Goal: Check status: Check status

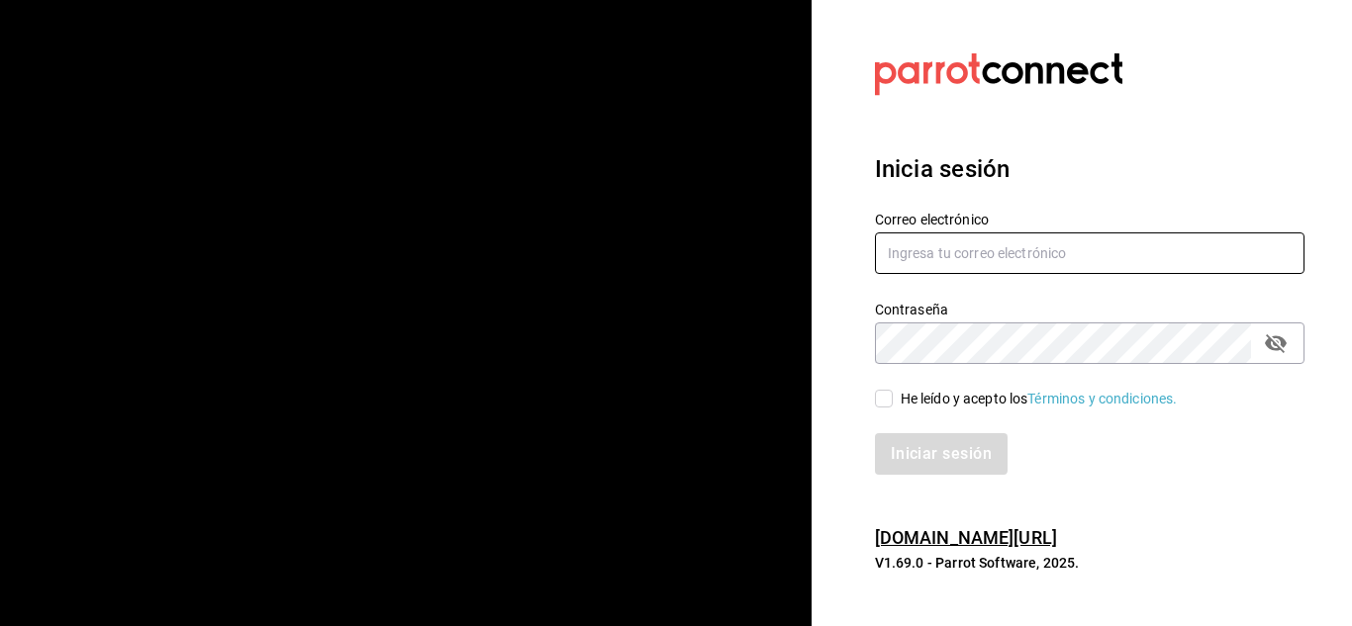
click at [922, 250] on input "text" at bounding box center [1090, 254] width 430 height 42
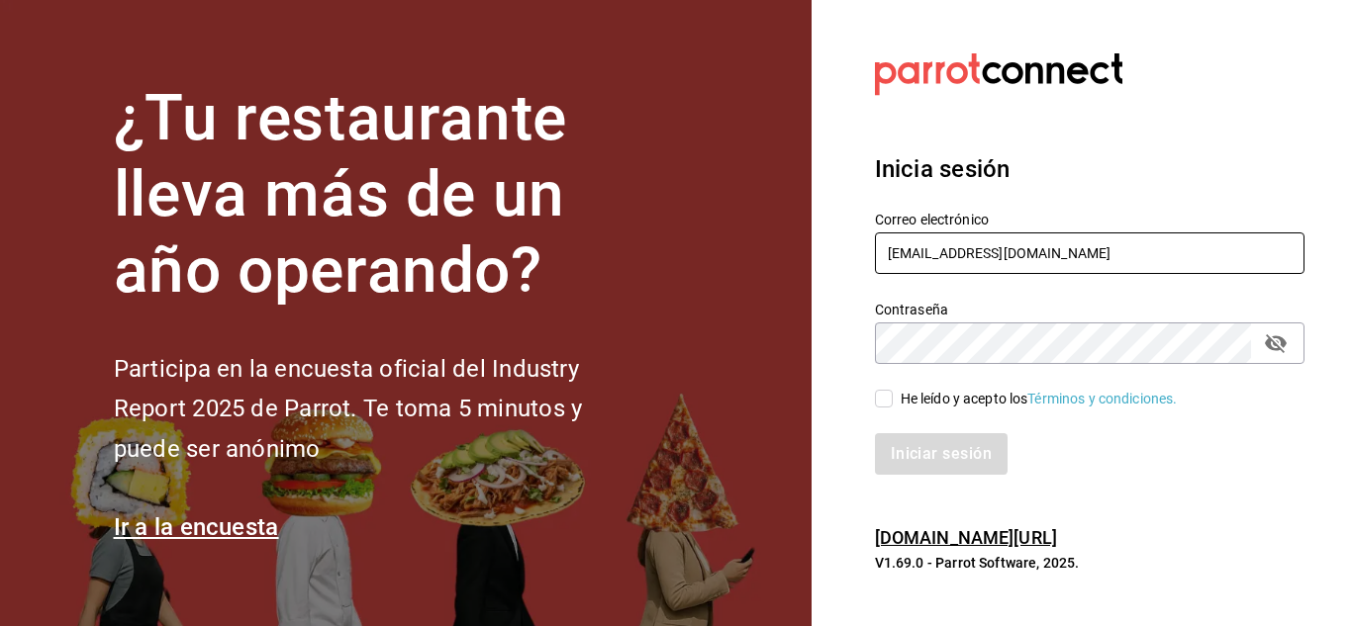
type input "[EMAIL_ADDRESS][DOMAIN_NAME]"
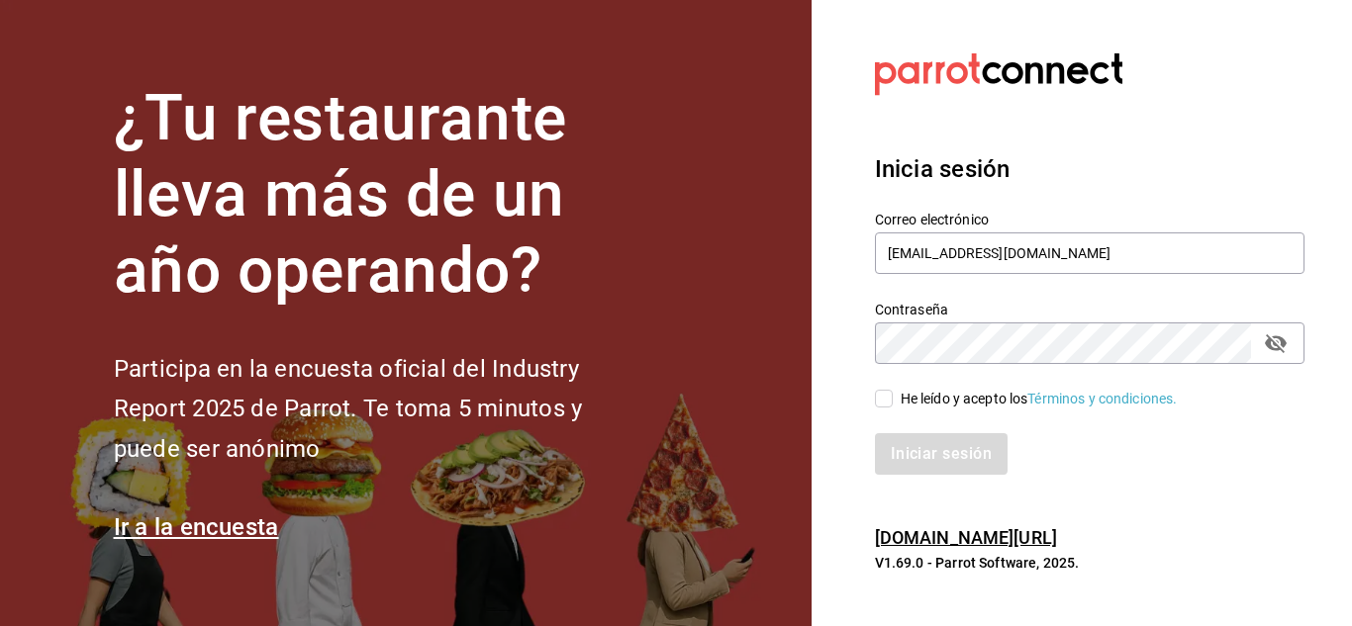
click at [884, 399] on input "He leído y acepto los Términos y condiciones." at bounding box center [884, 399] width 18 height 18
checkbox input "true"
click at [908, 452] on button "Iniciar sesión" at bounding box center [942, 454] width 135 height 42
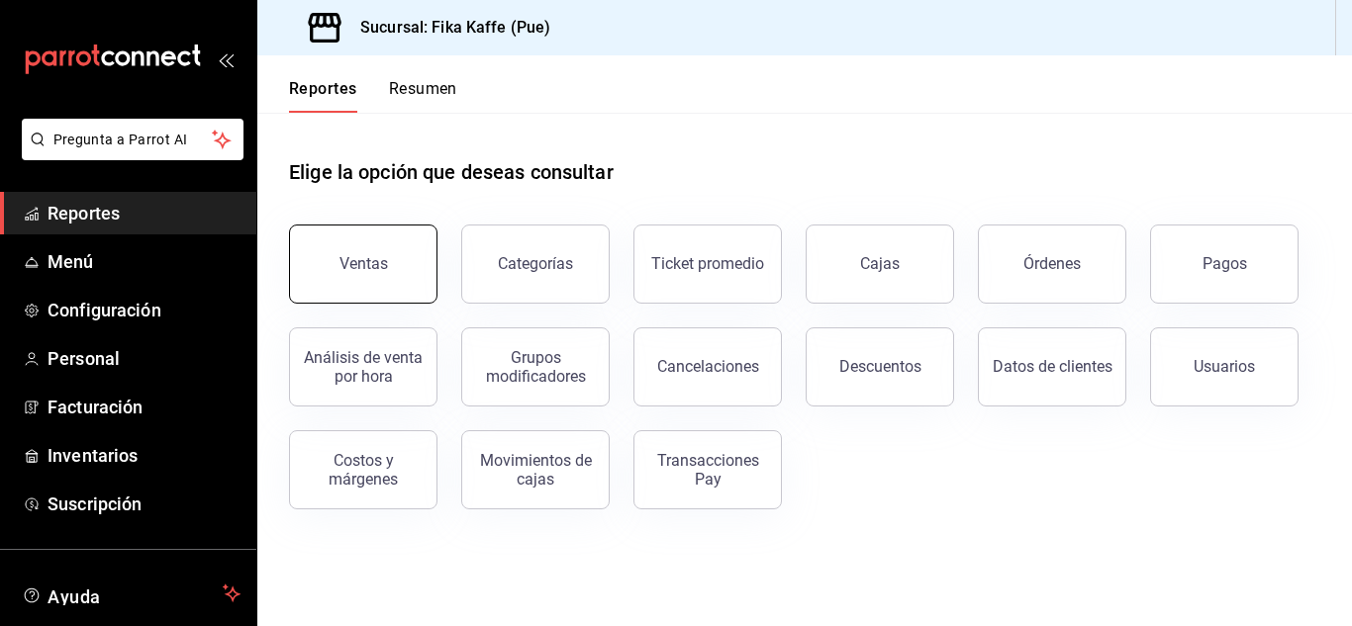
click at [355, 271] on div "Ventas" at bounding box center [363, 263] width 48 height 19
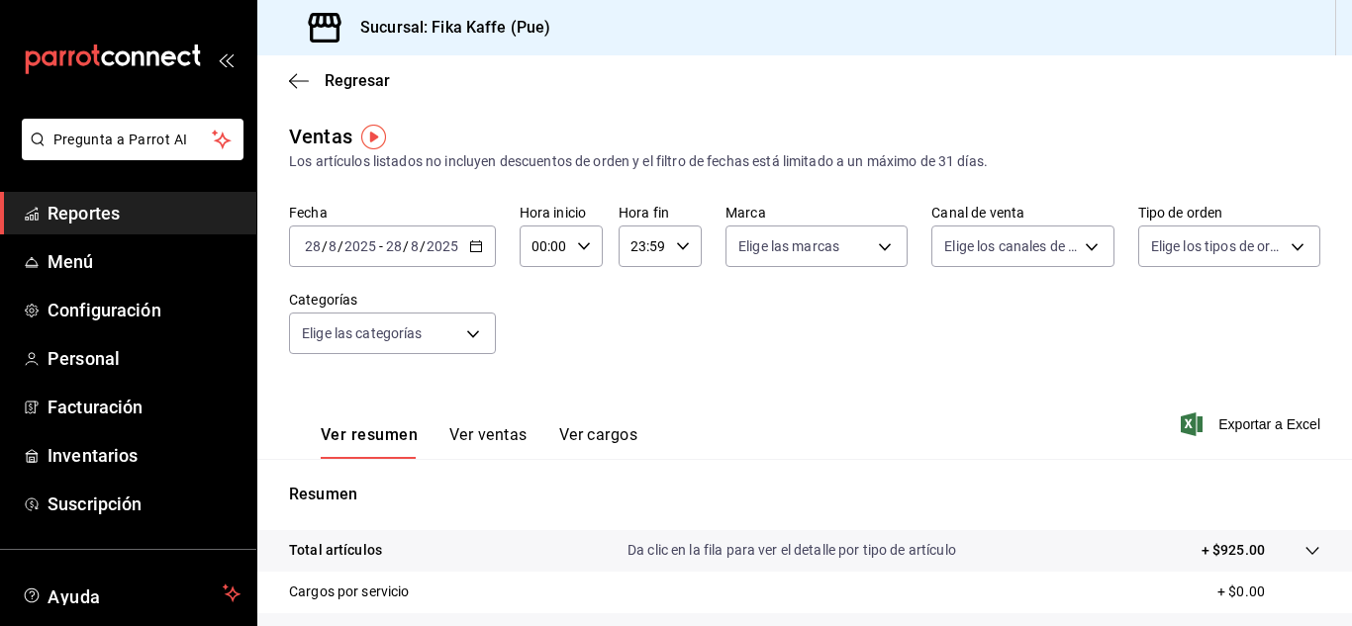
click at [379, 247] on span "-" at bounding box center [381, 247] width 4 height 16
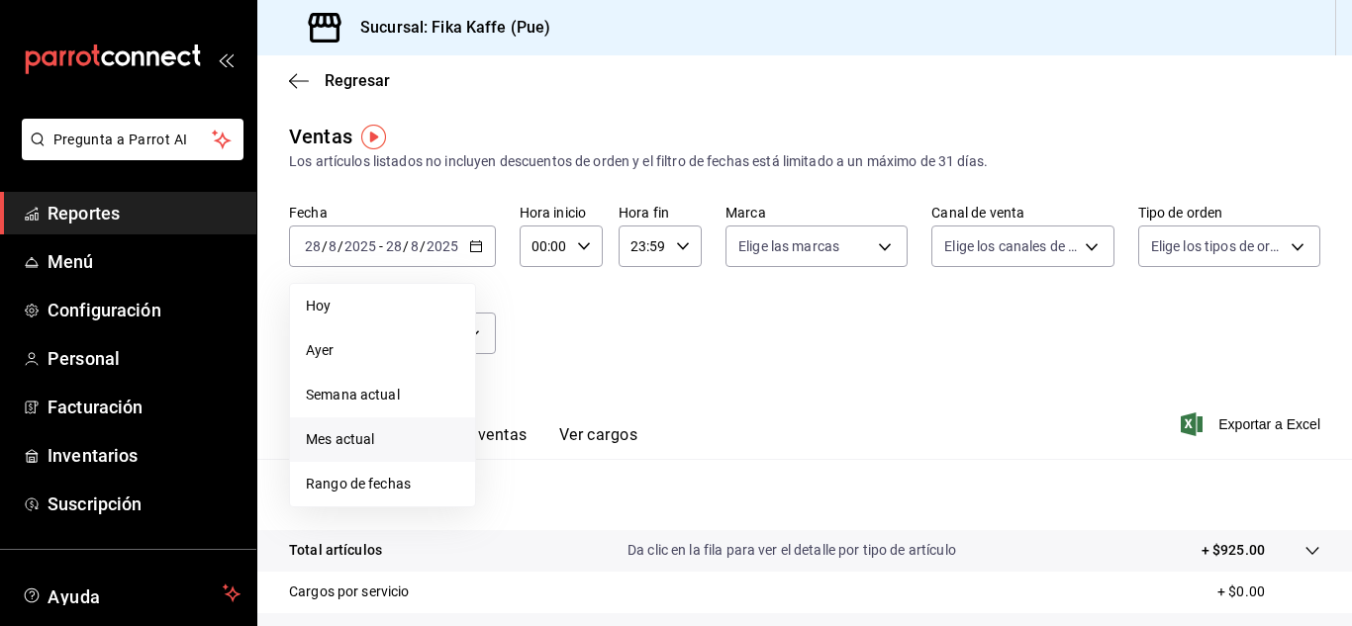
click at [379, 443] on span "Mes actual" at bounding box center [382, 440] width 153 height 21
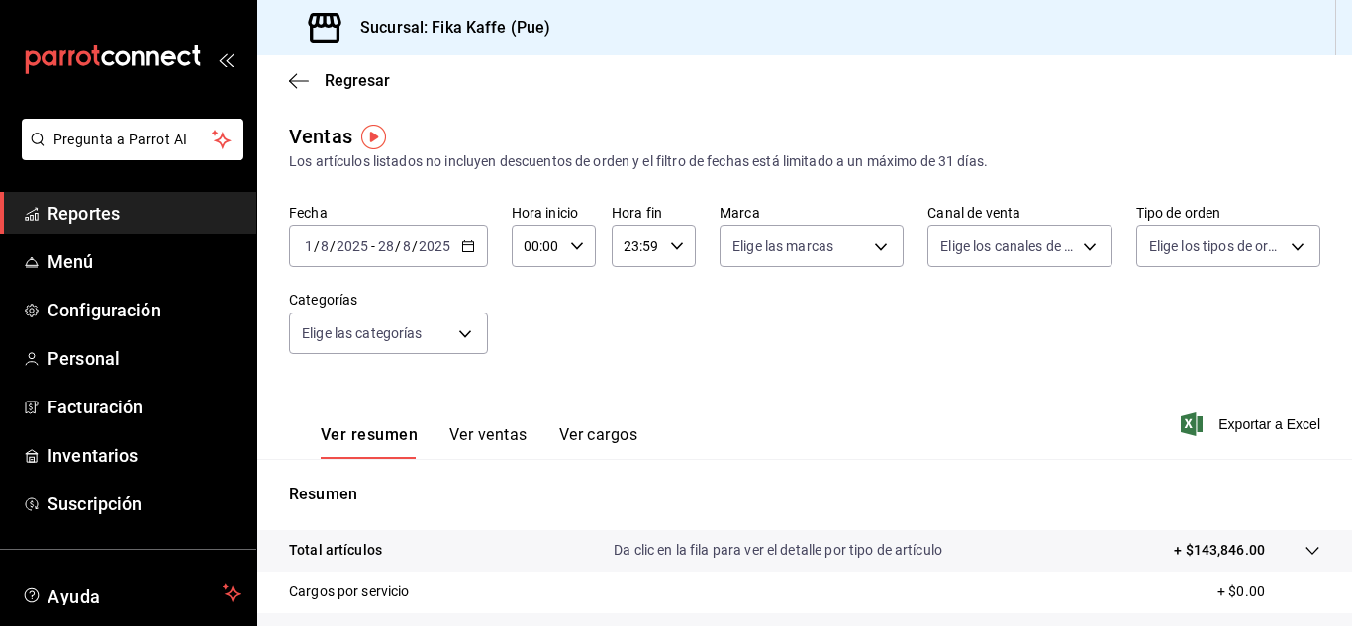
click at [497, 435] on button "Ver ventas" at bounding box center [488, 443] width 78 height 34
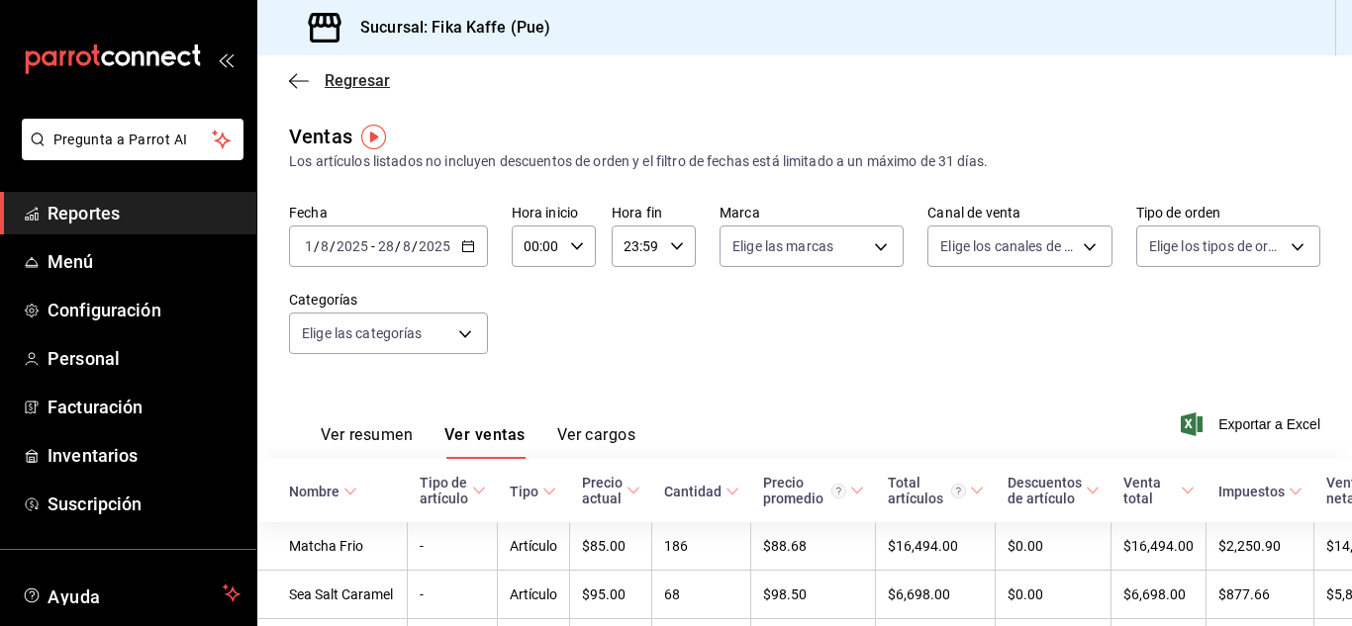
click at [297, 86] on icon "button" at bounding box center [299, 81] width 20 height 18
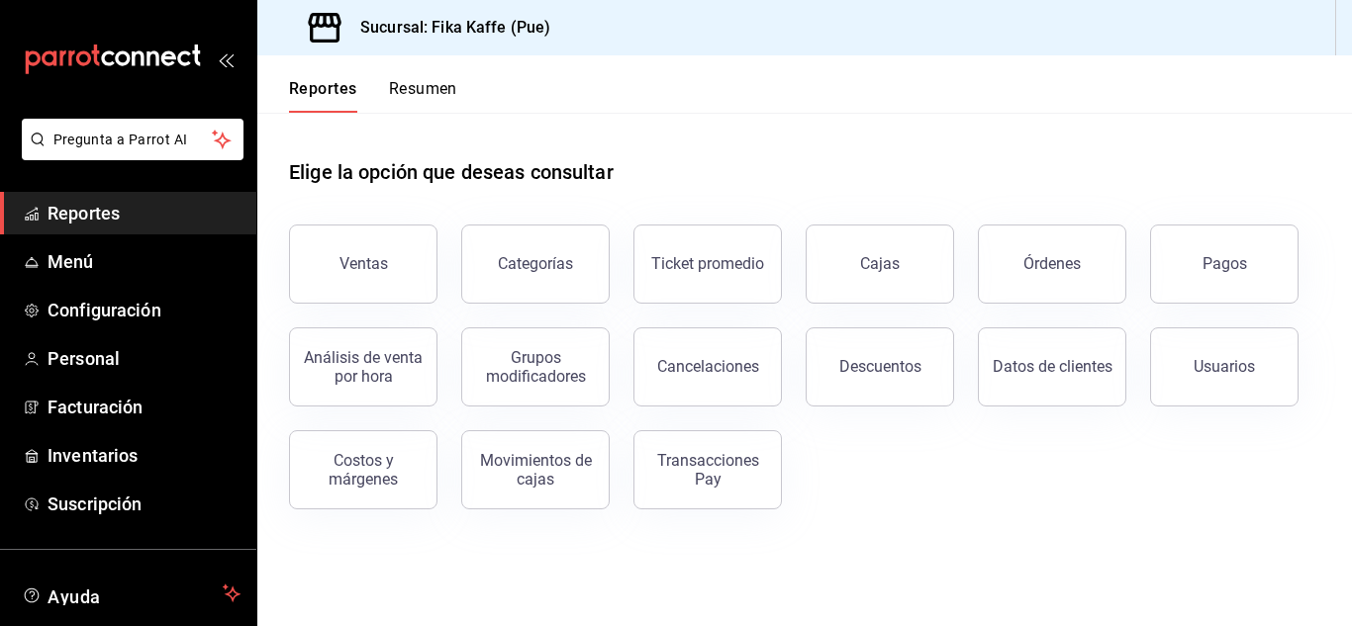
click at [426, 104] on button "Resumen" at bounding box center [423, 96] width 68 height 34
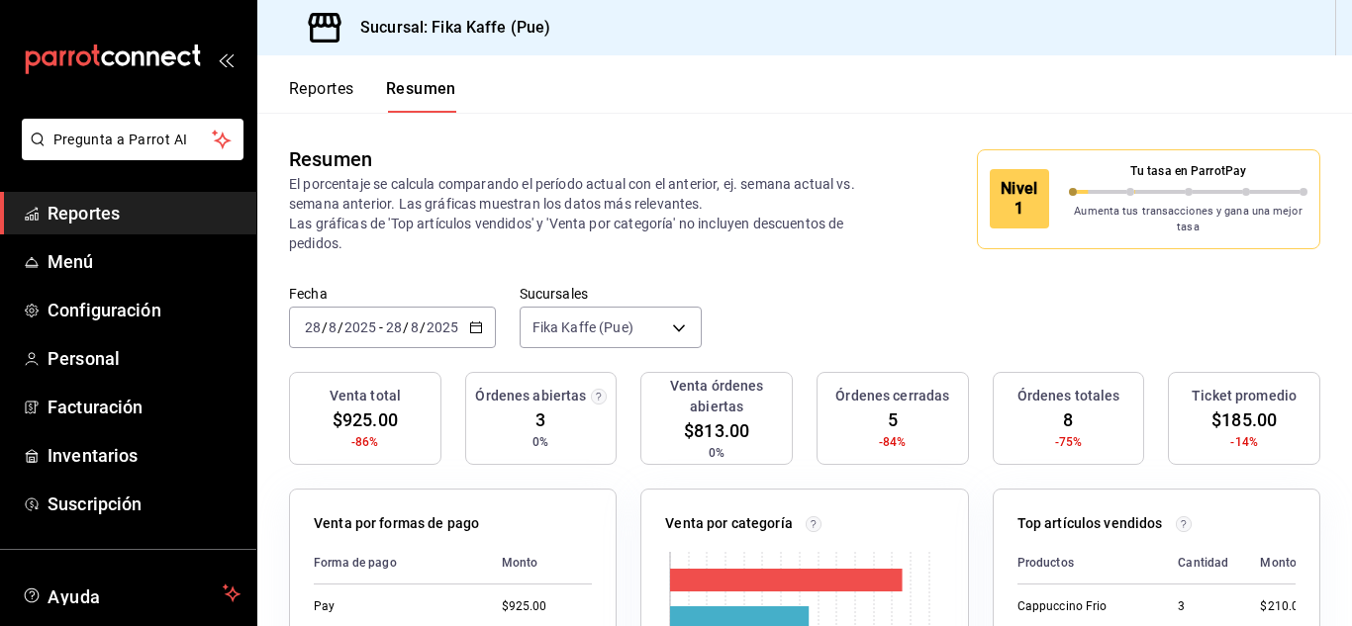
click at [397, 320] on input "28" at bounding box center [394, 328] width 18 height 16
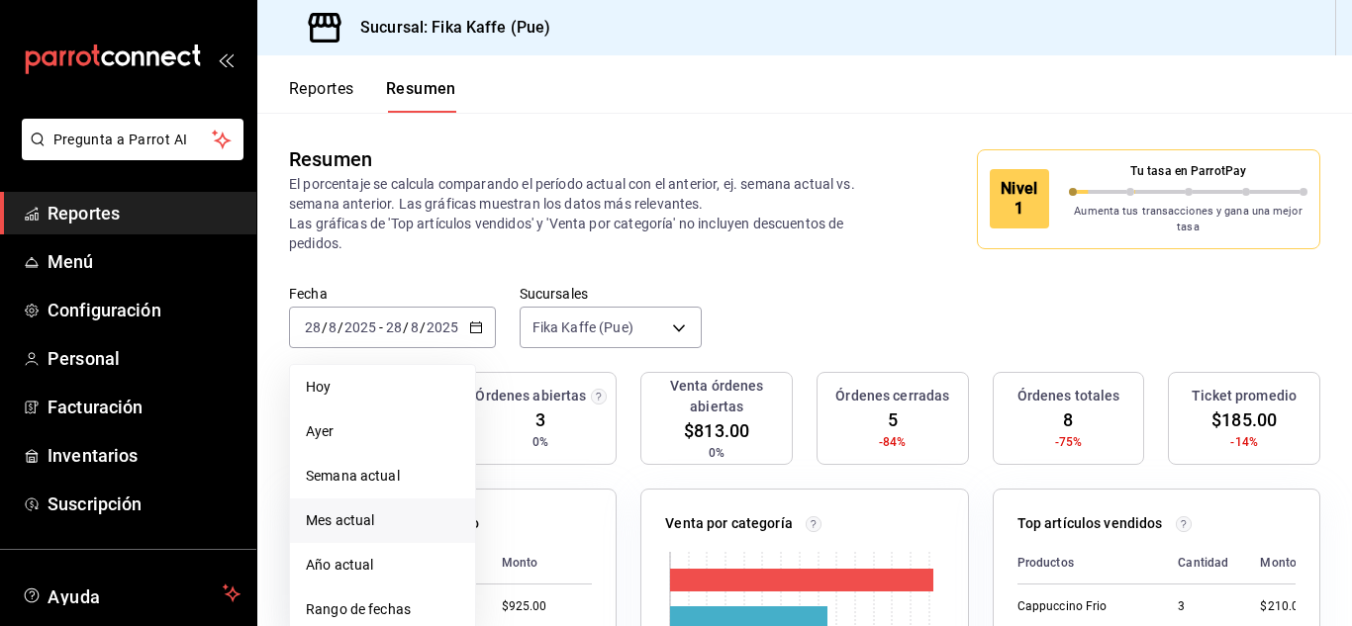
click at [343, 519] on span "Mes actual" at bounding box center [382, 521] width 153 height 21
